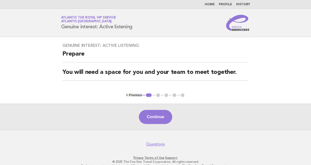
click at [132, 95] on button "< Previous" at bounding box center [134, 95] width 16 height 4
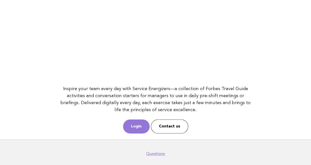
scroll to position [65, 0]
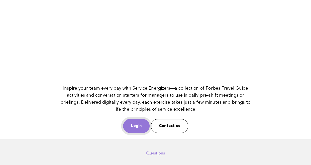
click at [134, 128] on link "Login" at bounding box center [136, 126] width 27 height 14
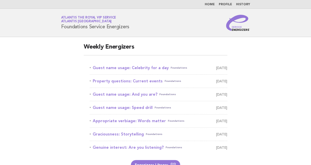
click at [177, 29] on div "Service Energizers Atlantis the Royal VIP Service Atlantis Dubai Foundations Se…" at bounding box center [155, 23] width 203 height 16
